Goal: Information Seeking & Learning: Learn about a topic

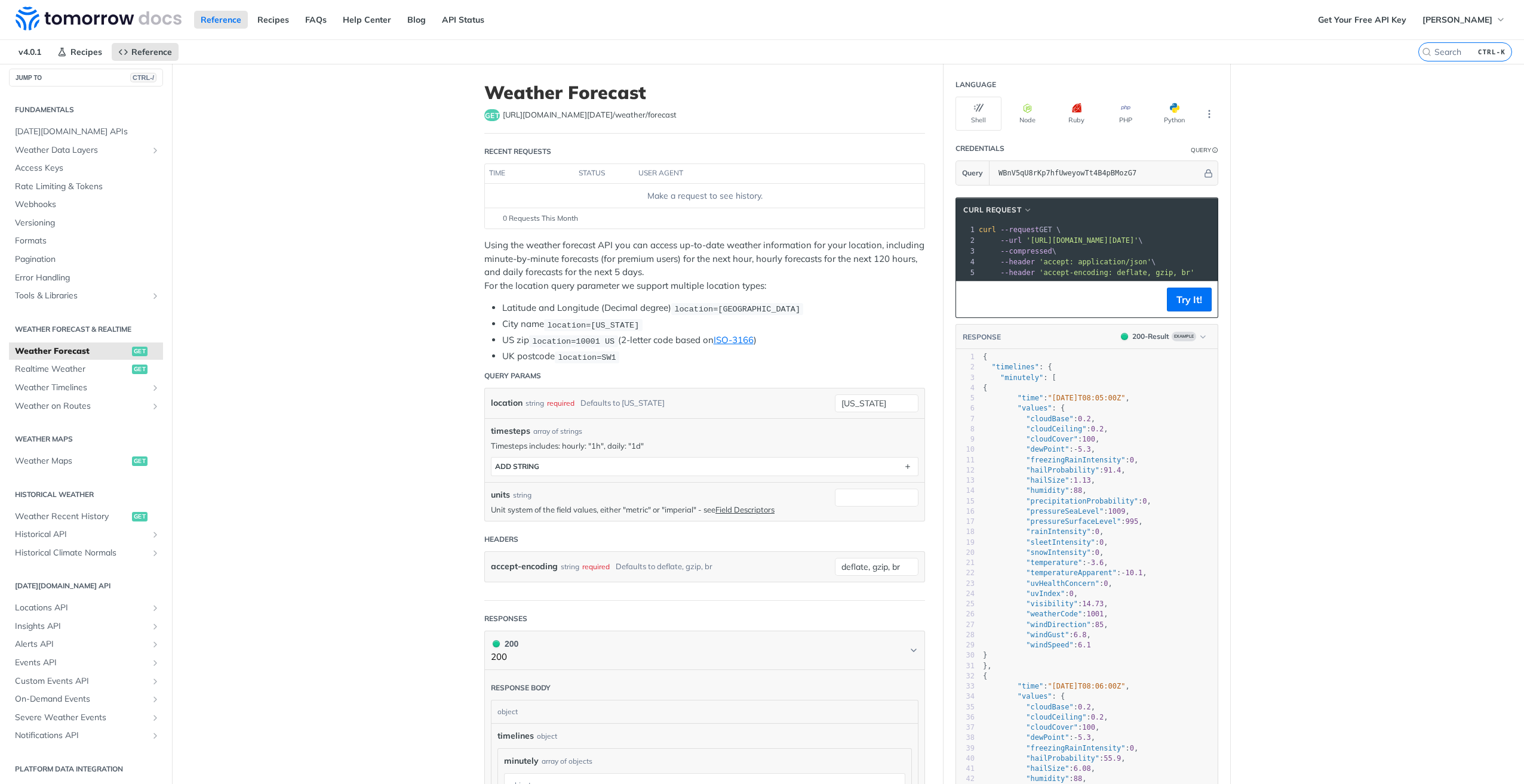
scroll to position [9, 0]
click at [98, 76] on button "JUMP TO CTRL-/" at bounding box center [85, 76] width 154 height 18
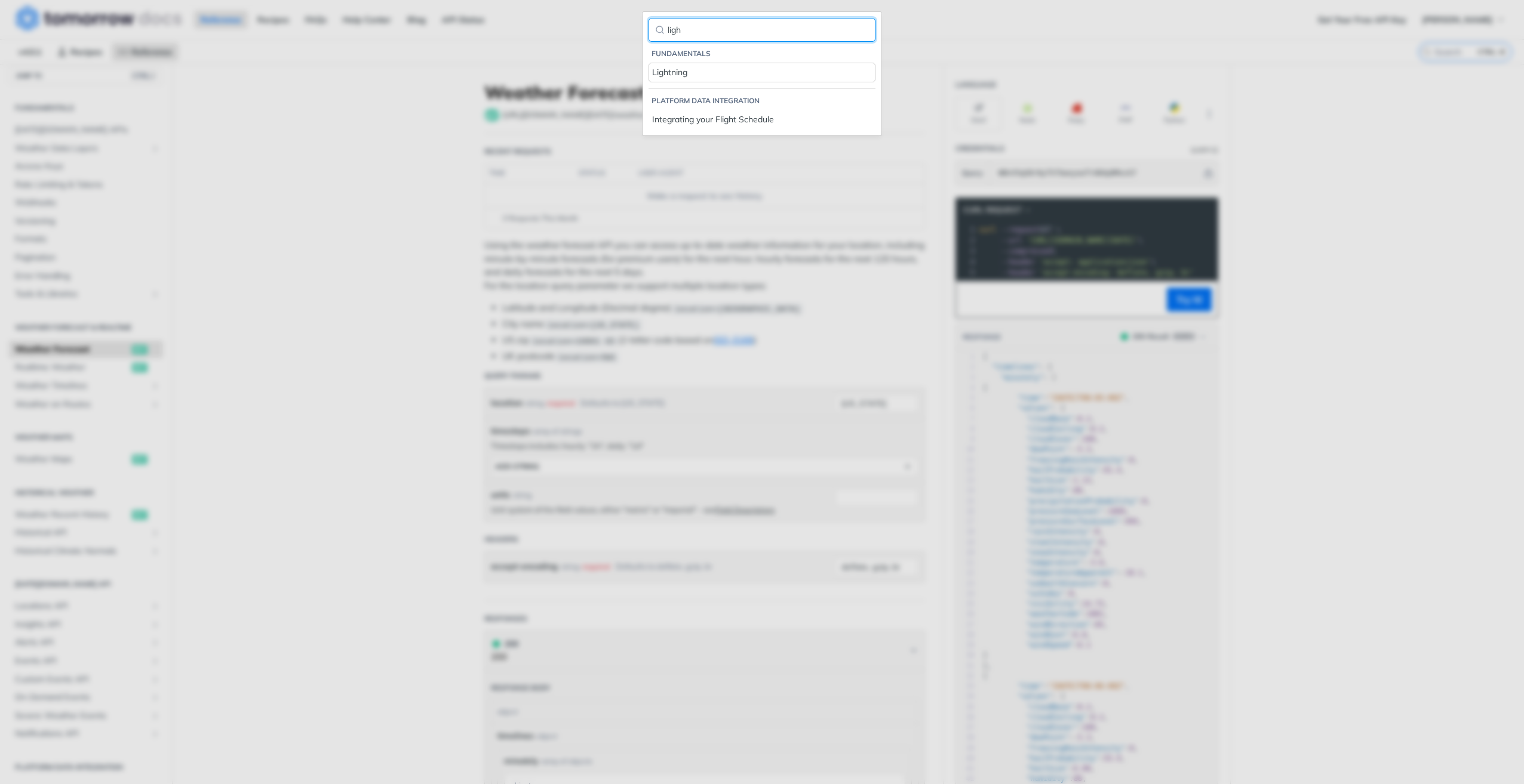
type input "ligh"
click at [693, 68] on div "Lightning" at bounding box center [762, 72] width 220 height 13
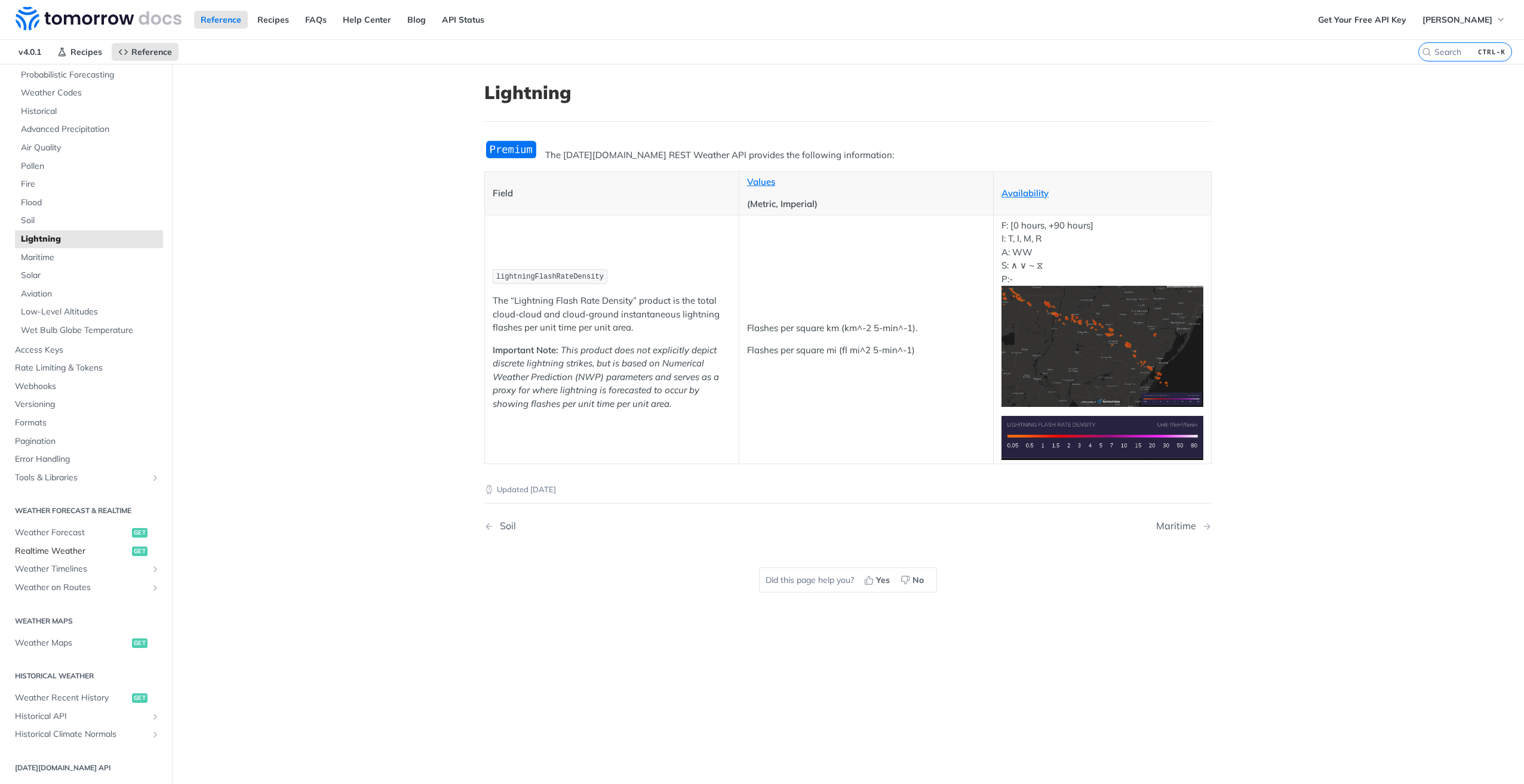
scroll to position [128, 0]
click at [85, 560] on span "Weather Timelines" at bounding box center [81, 560] width 132 height 12
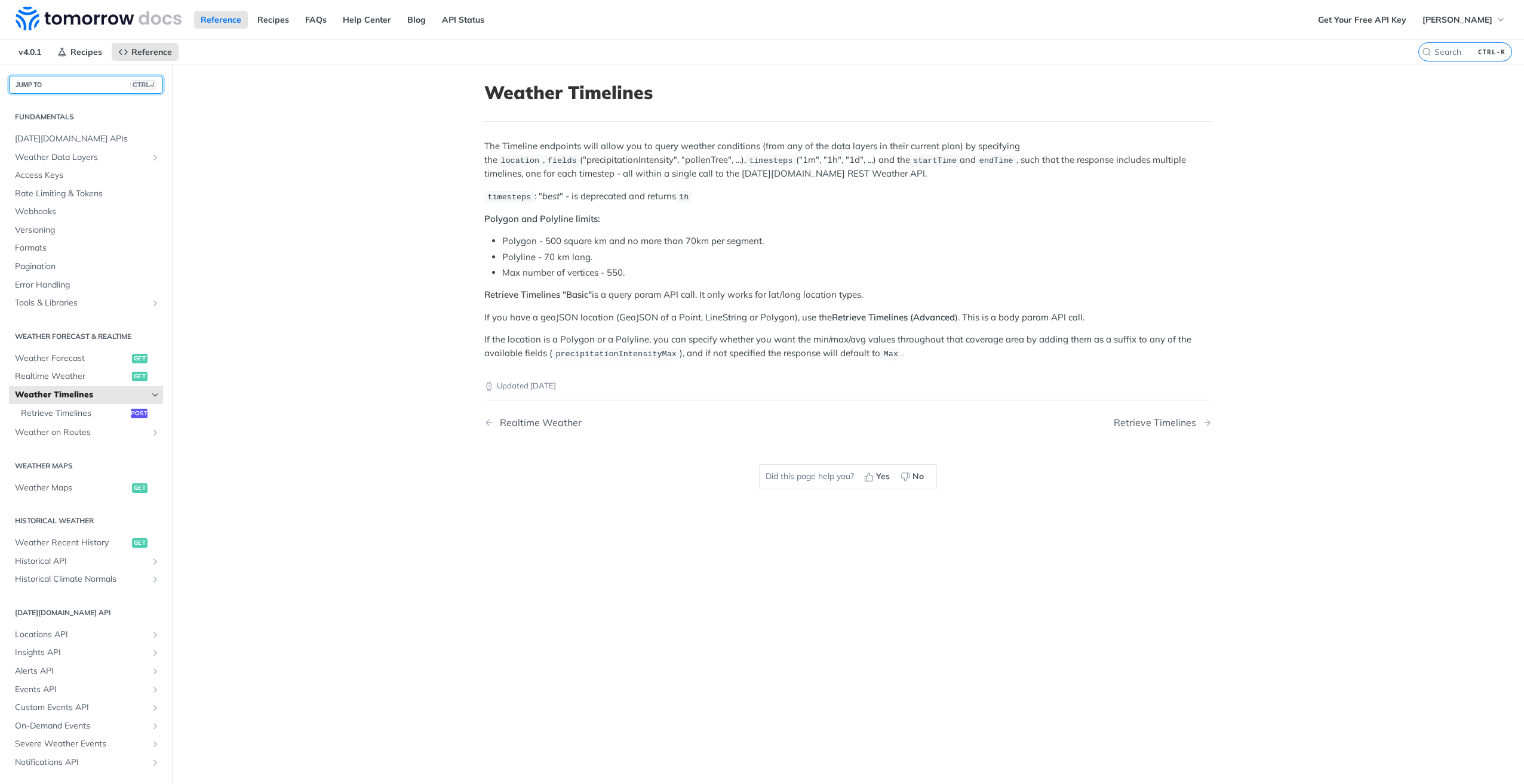
click at [73, 85] on button "JUMP TO CTRL-/" at bounding box center [85, 84] width 154 height 18
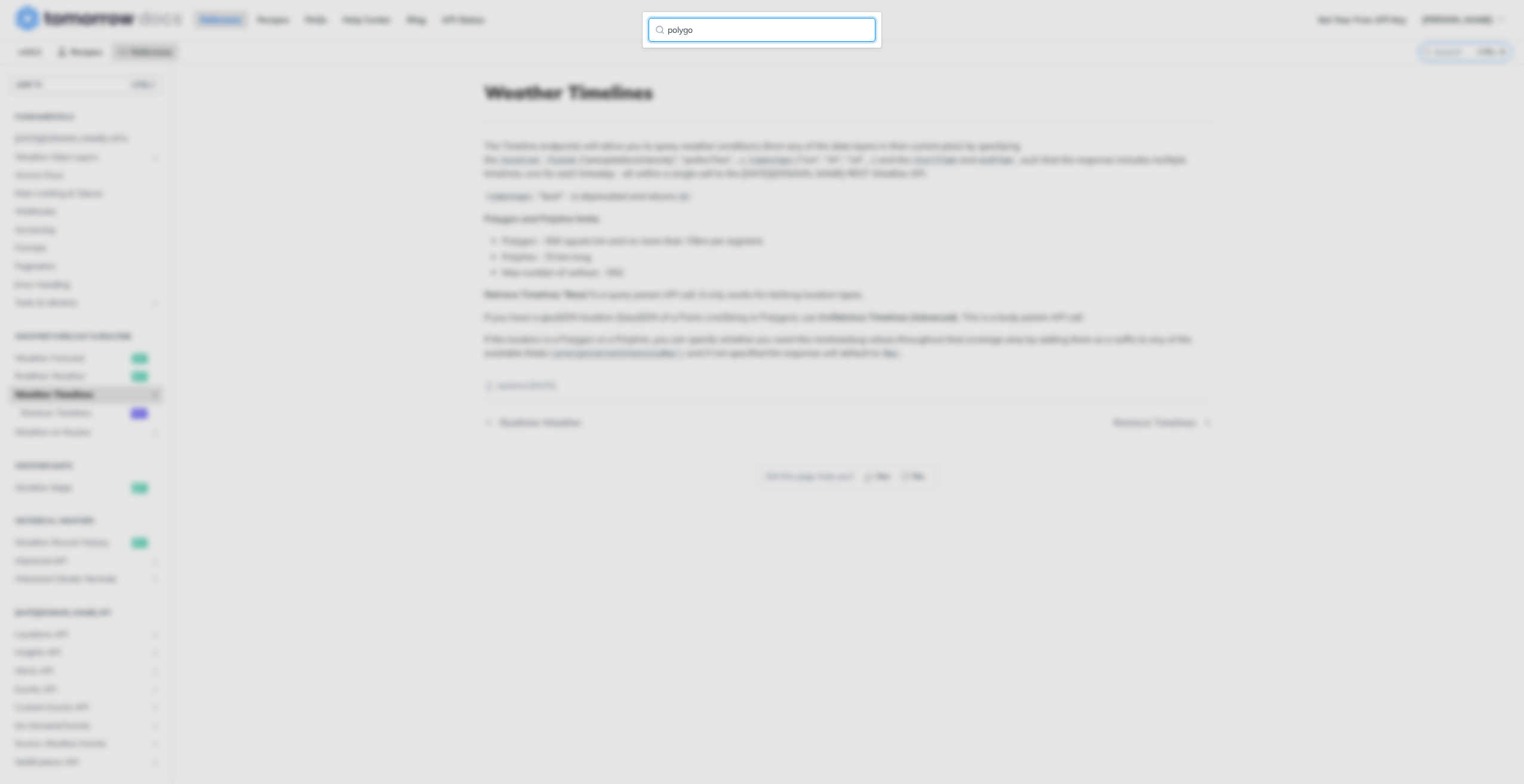
type input "polygon"
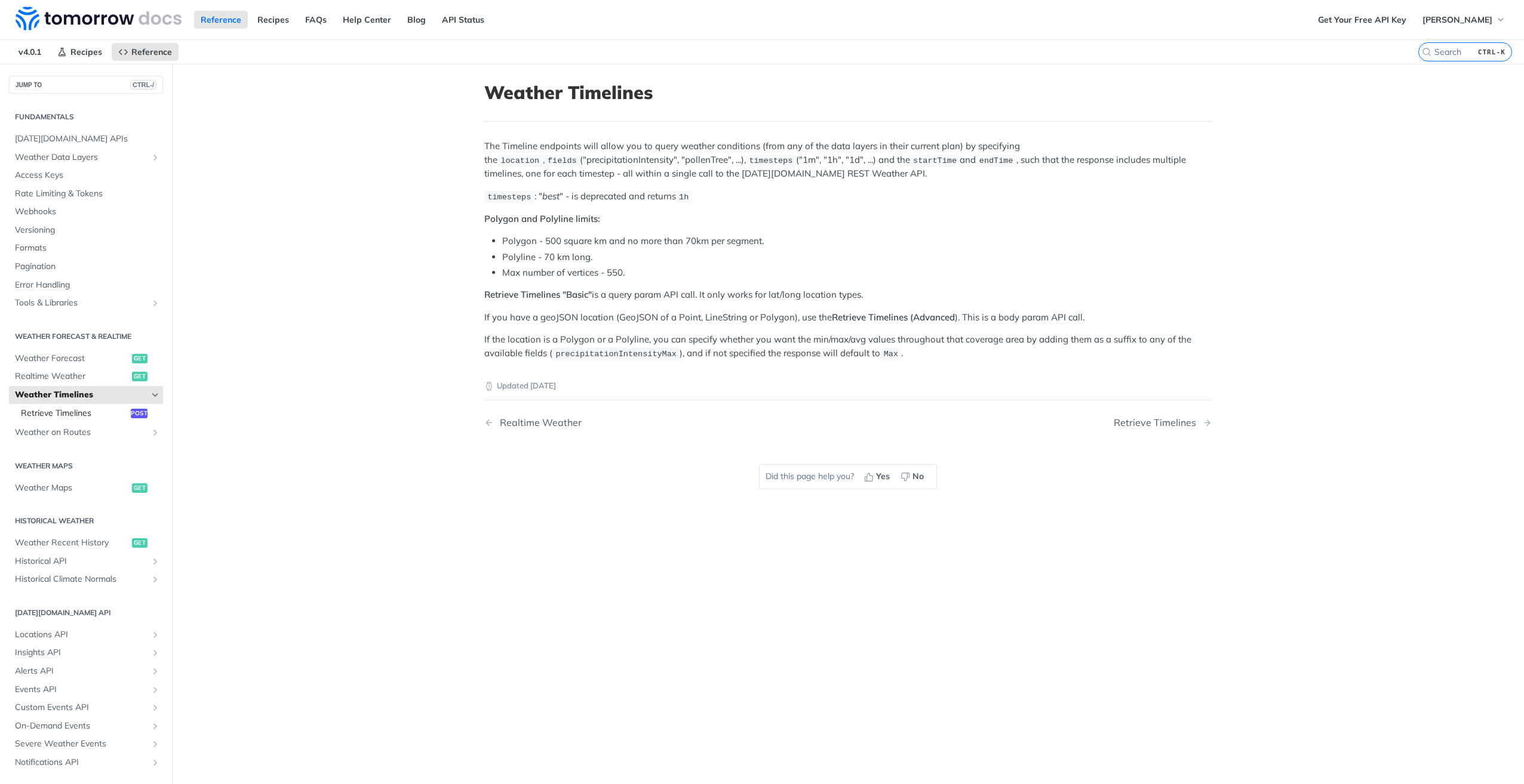
click at [74, 408] on span "Retrieve Timelines" at bounding box center [74, 414] width 107 height 12
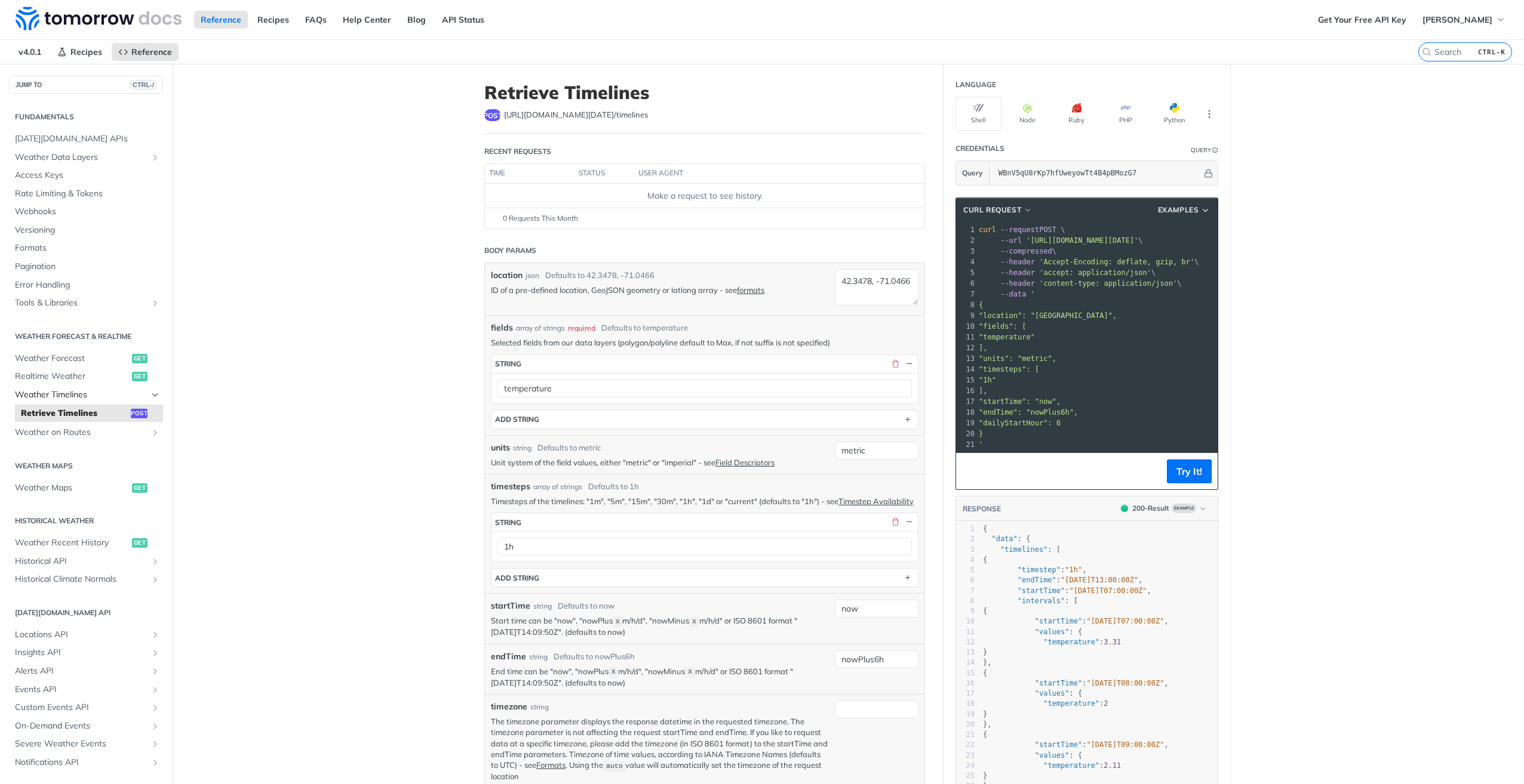
click at [47, 391] on span "Weather Timelines" at bounding box center [81, 395] width 132 height 12
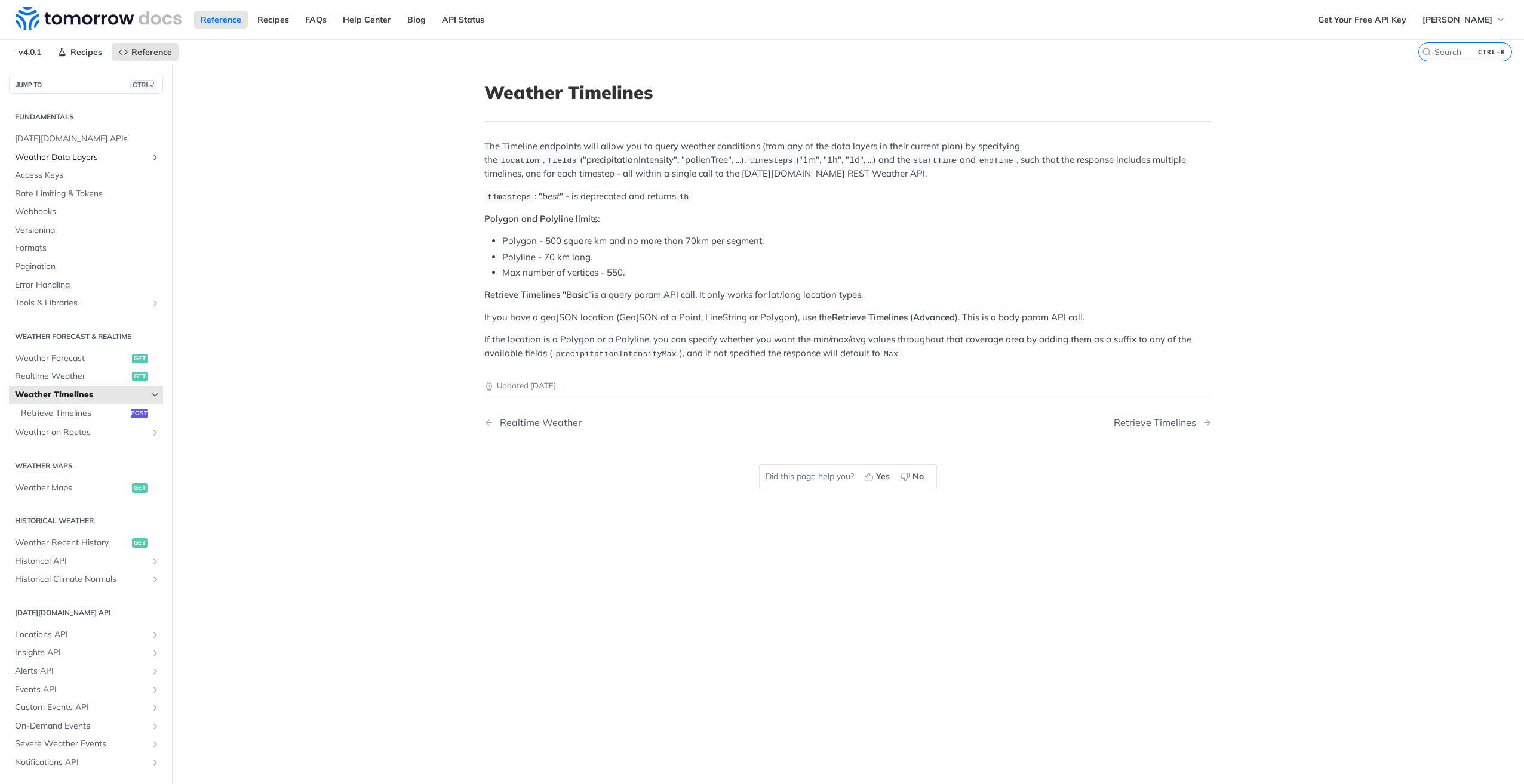
click at [103, 155] on span "Weather Data Layers" at bounding box center [81, 158] width 132 height 12
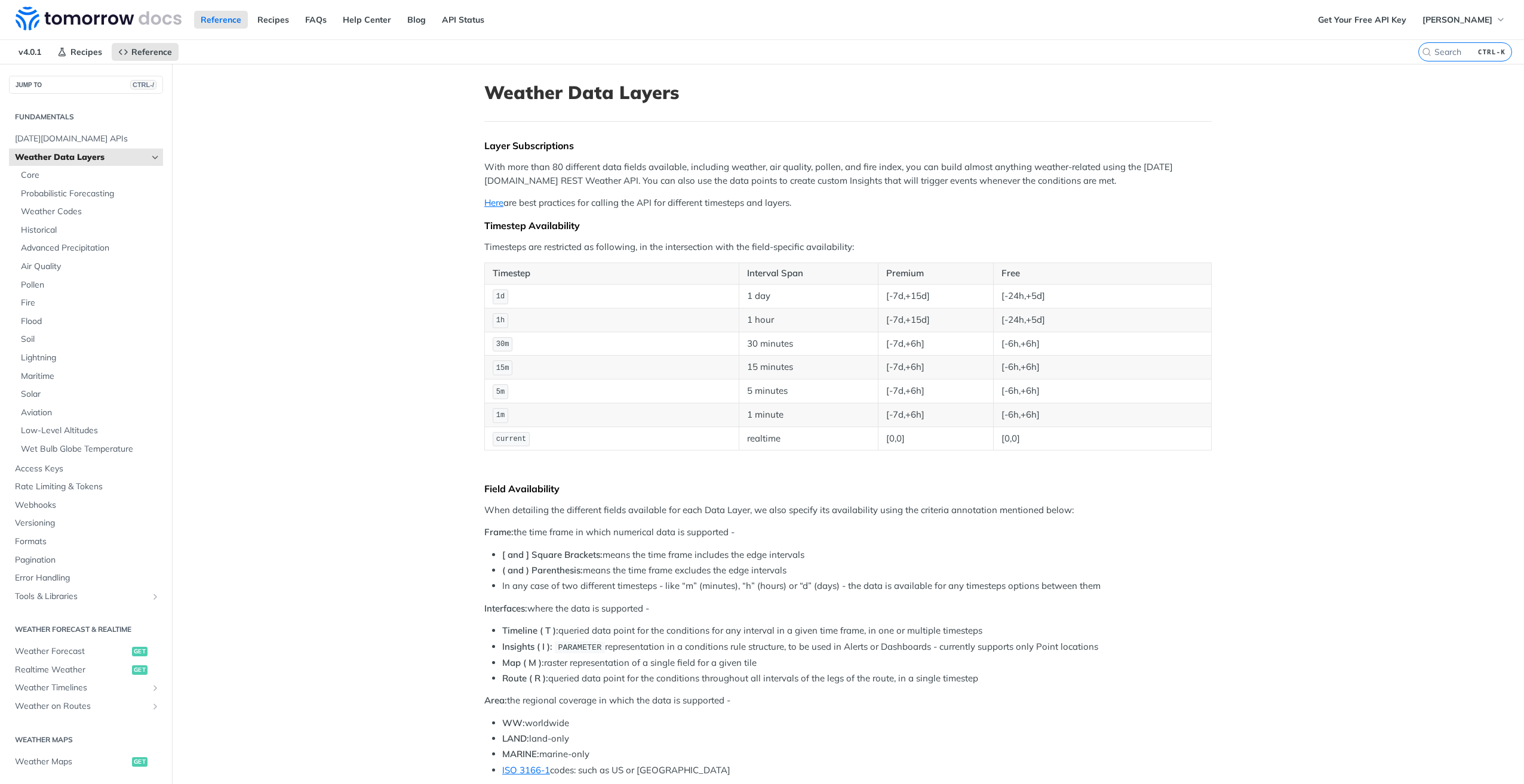
click at [103, 155] on span "Weather Data Layers" at bounding box center [81, 158] width 132 height 12
click at [150, 155] on icon "Hide subpages for Weather Data Layers" at bounding box center [155, 157] width 9 height 9
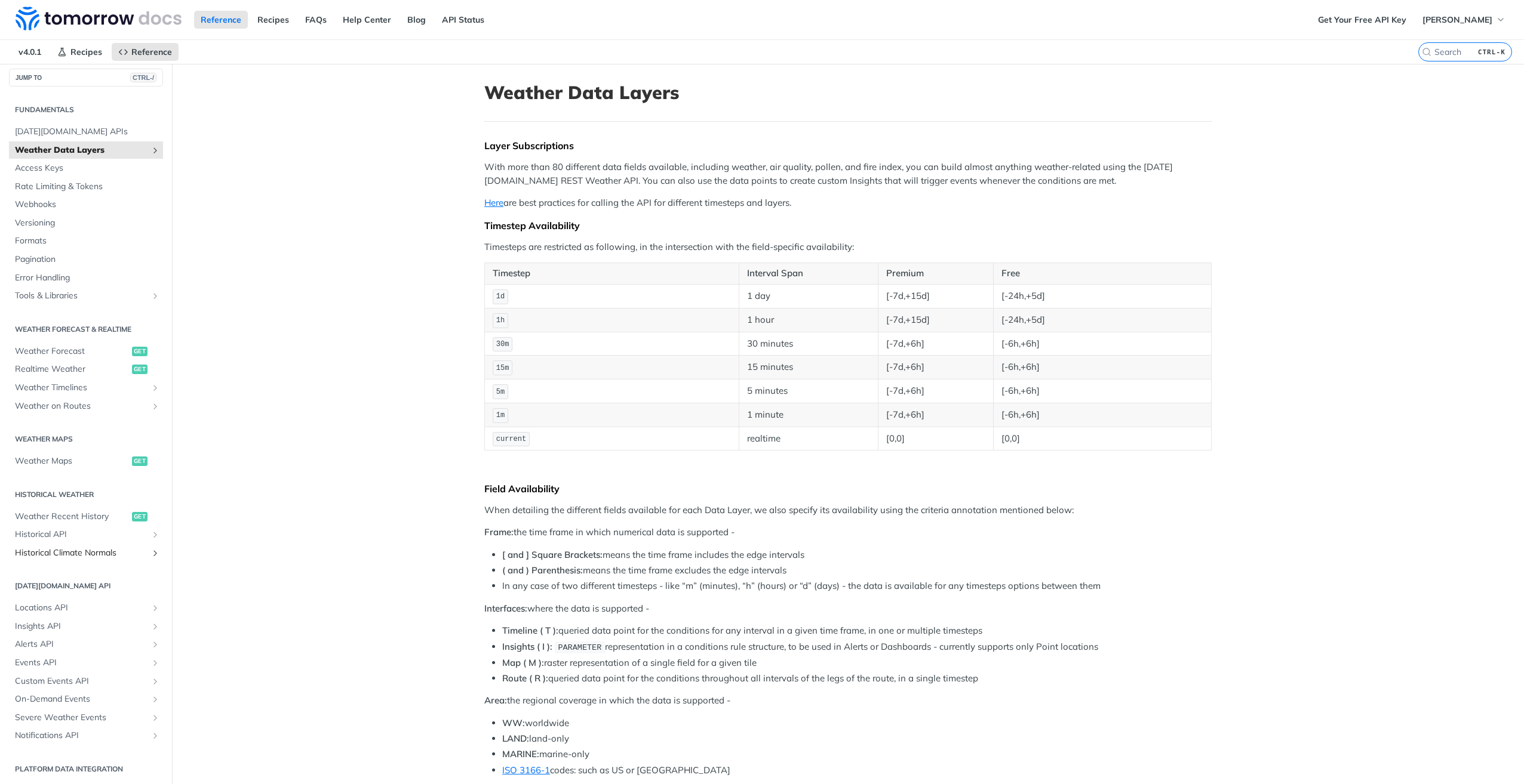
scroll to position [9, 0]
click at [50, 604] on span "Locations API" at bounding box center [81, 606] width 132 height 12
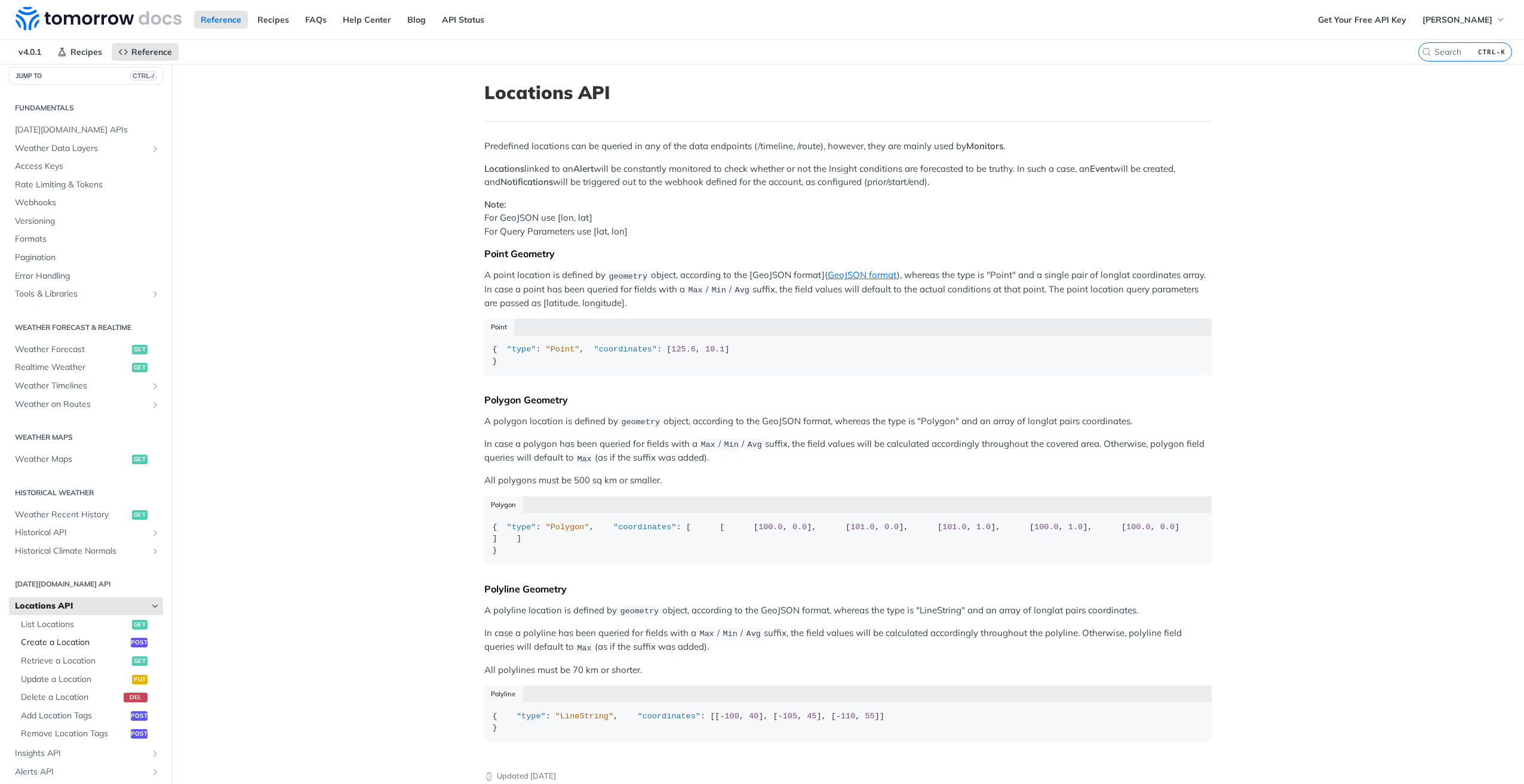
click at [67, 641] on span "Create a Location" at bounding box center [74, 643] width 107 height 12
